Goal: Find specific page/section

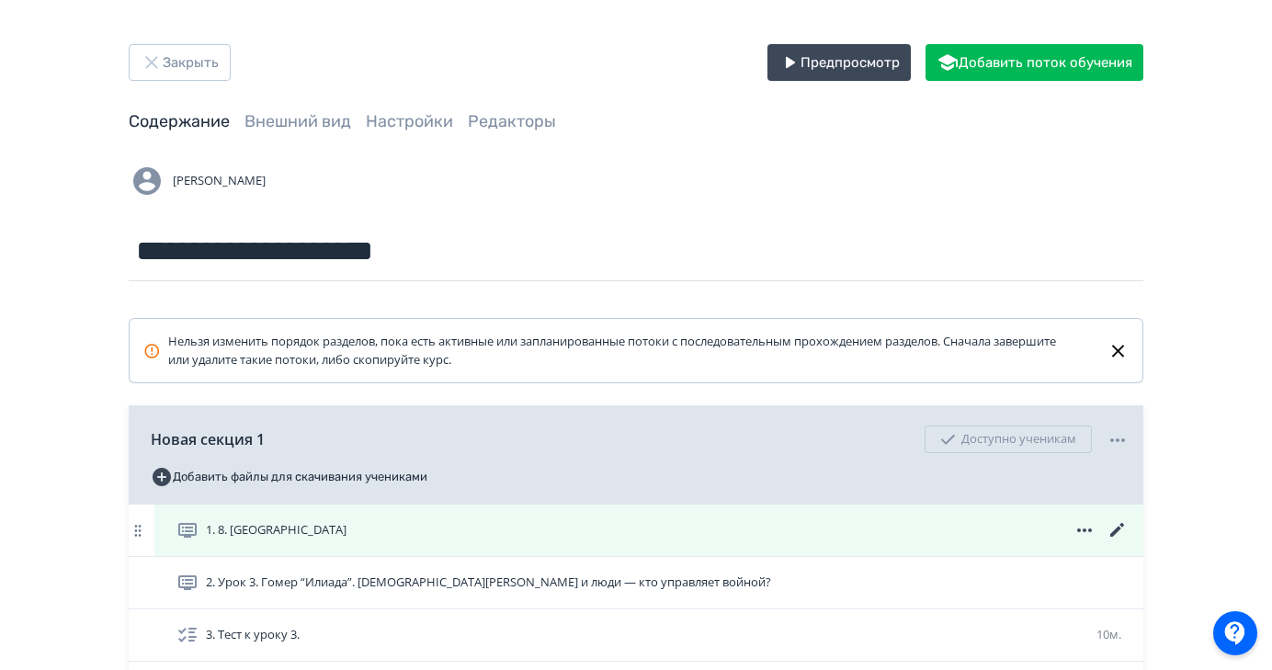
scroll to position [192, 0]
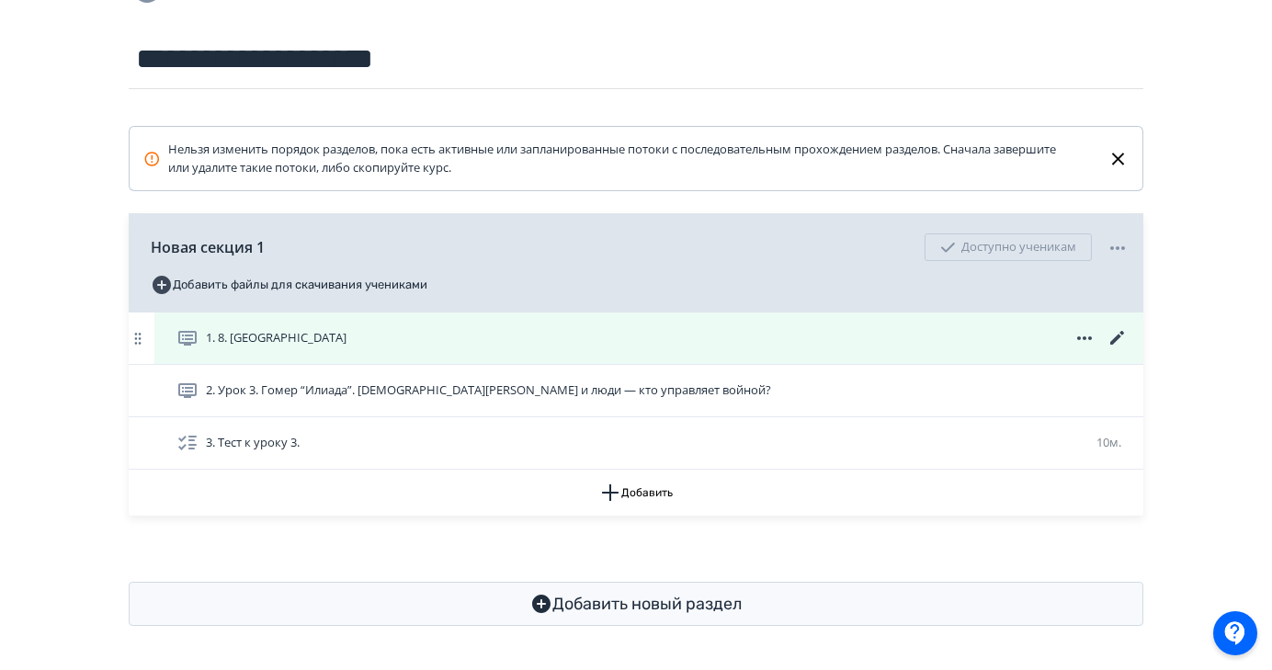
click at [418, 333] on div "1. 8. [GEOGRAPHIC_DATA]" at bounding box center [652, 338] width 952 height 22
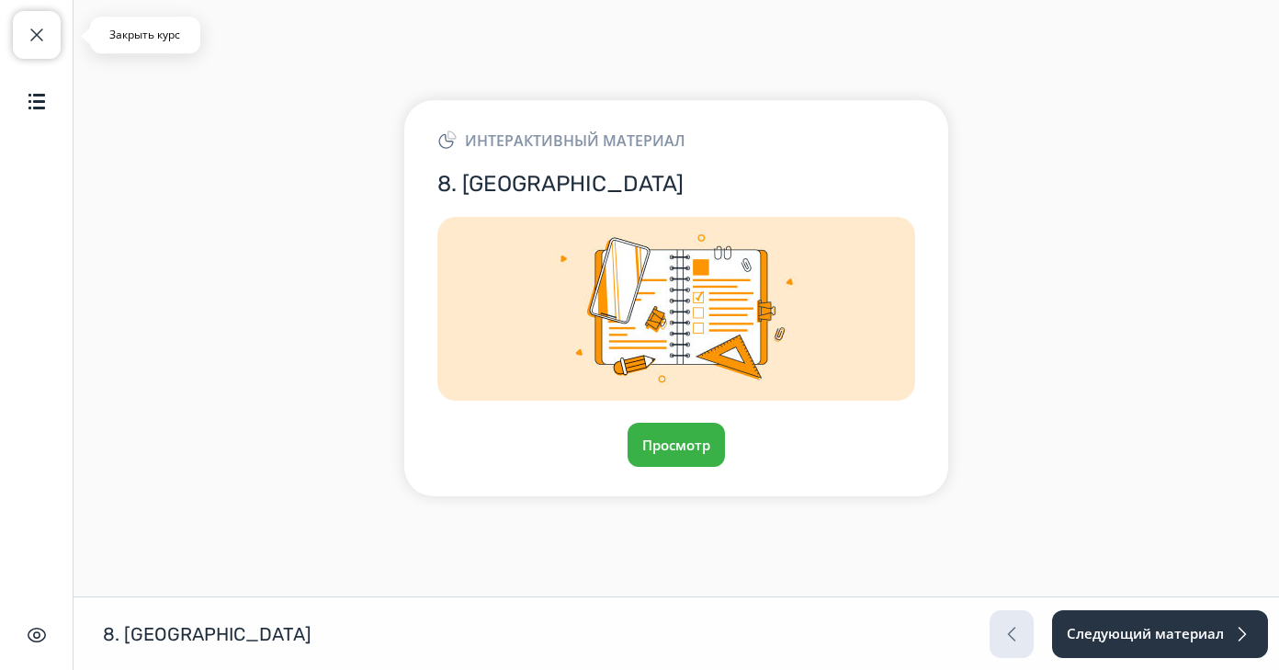
click at [48, 44] on button "Закрыть курс" at bounding box center [37, 35] width 48 height 48
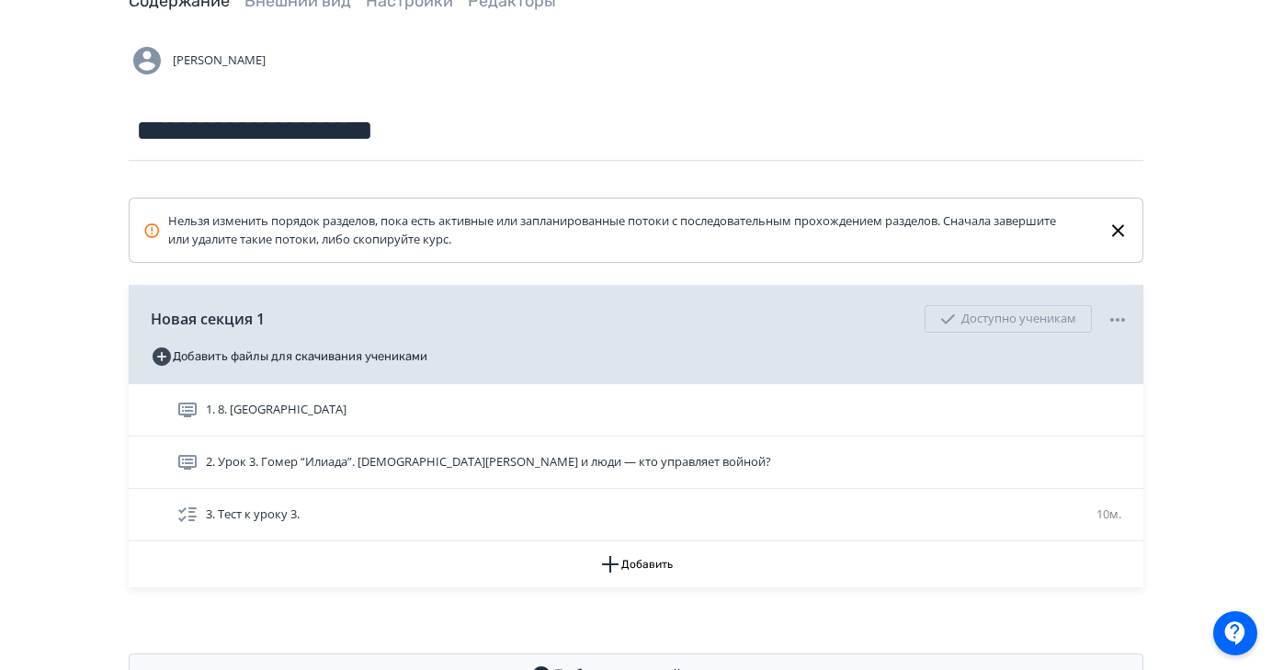
scroll to position [192, 0]
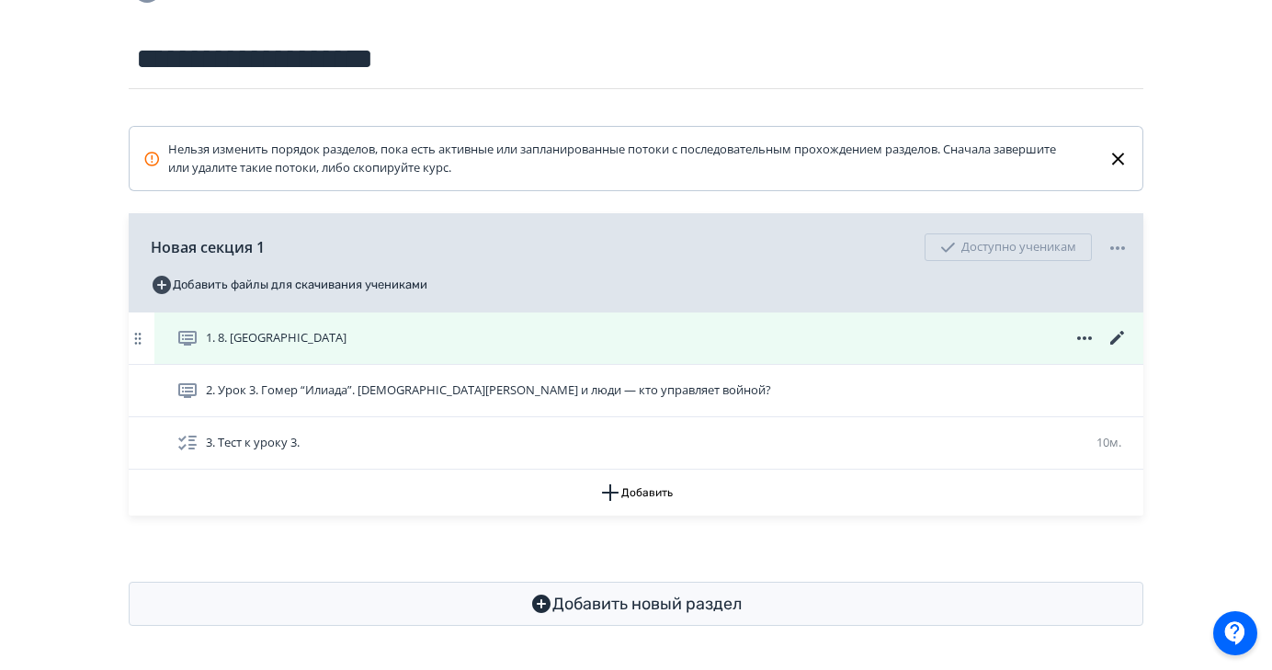
click at [1119, 339] on icon at bounding box center [1118, 338] width 22 height 22
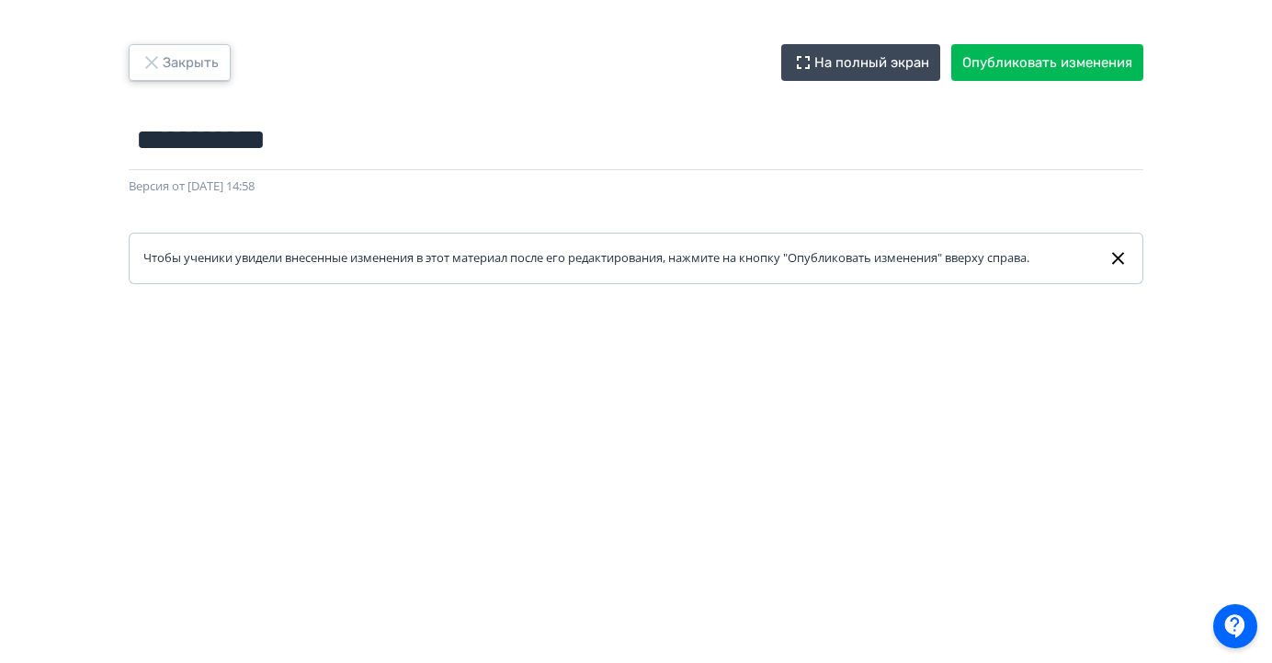
click at [185, 64] on button "Закрыть" at bounding box center [180, 62] width 102 height 37
